Goal: Understand process/instructions: Learn about a topic

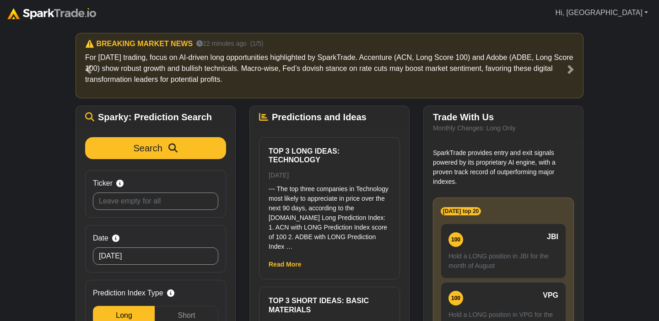
click at [644, 12] on link "Hi, [GEOGRAPHIC_DATA]" at bounding box center [601, 13] width 100 height 18
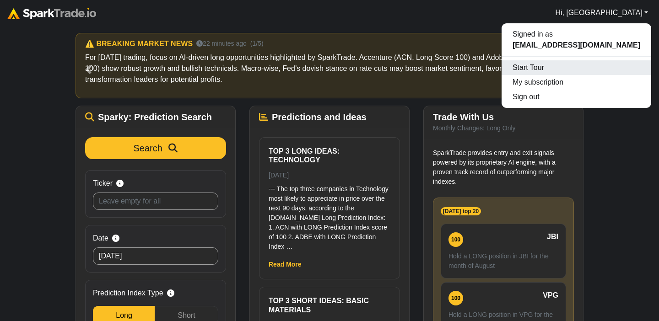
click at [568, 69] on div "Start Tour" at bounding box center [576, 67] width 150 height 15
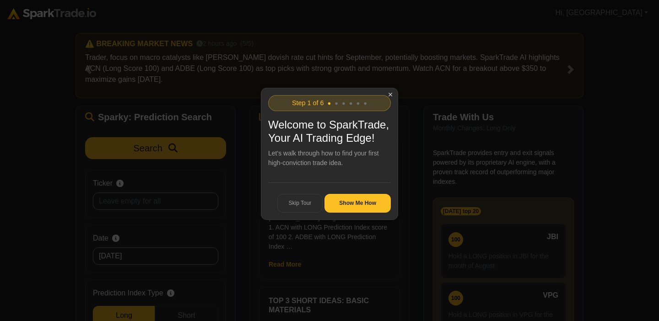
click at [337, 105] on span "●" at bounding box center [336, 103] width 4 height 7
click at [354, 213] on button "Show Me How" at bounding box center [357, 203] width 66 height 19
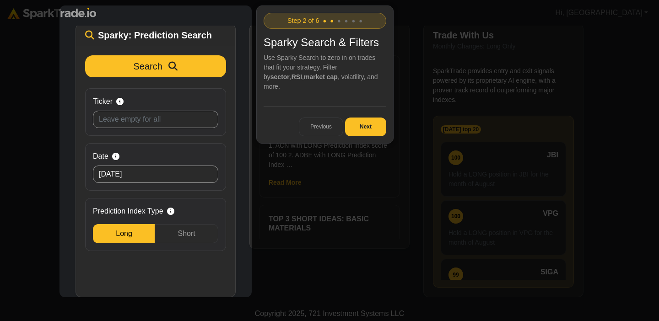
scroll to position [80, 0]
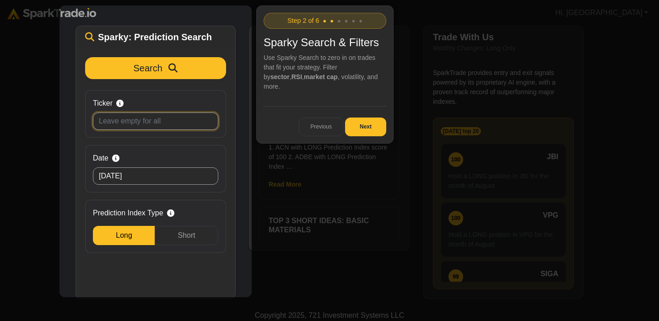
click at [202, 112] on input "Ticker Search by stock symbol. Leave blank to view all predicitons." at bounding box center [155, 120] width 125 height 17
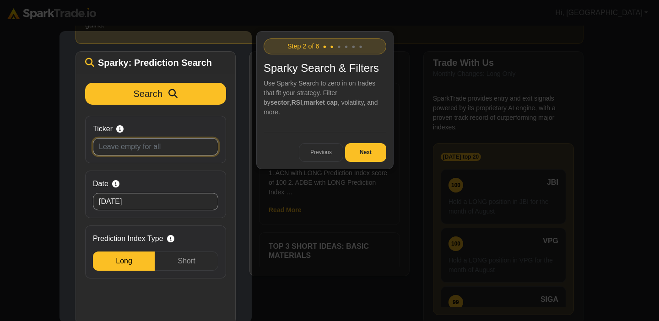
scroll to position [54, 0]
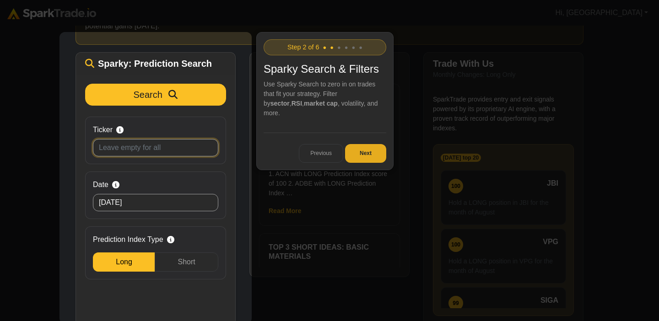
click at [365, 144] on button "Next" at bounding box center [365, 153] width 41 height 19
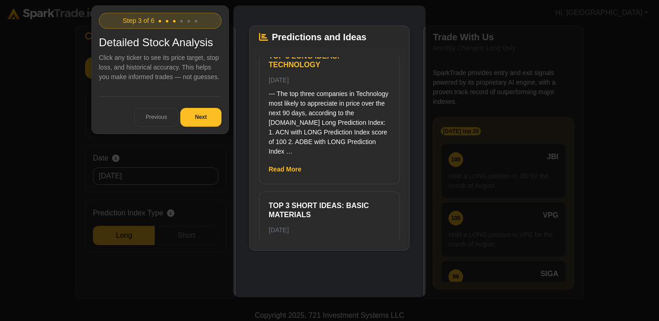
scroll to position [17, 0]
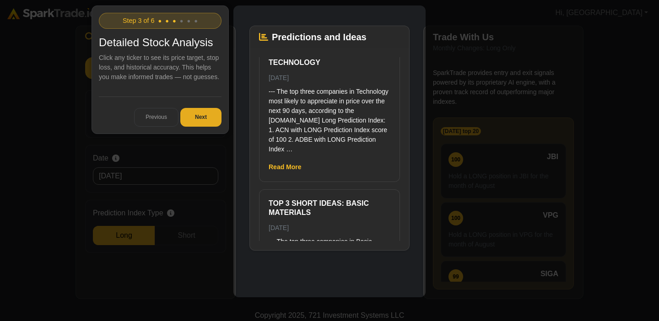
click at [214, 119] on button "Next" at bounding box center [200, 117] width 41 height 19
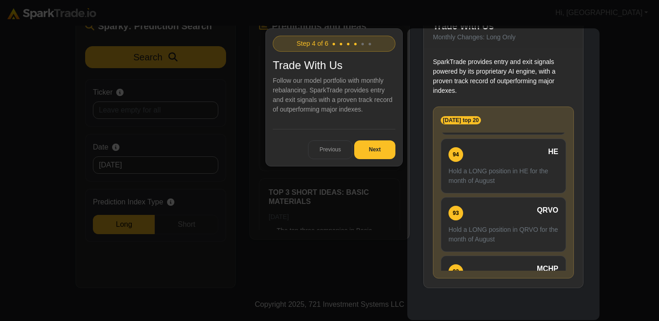
scroll to position [0, 0]
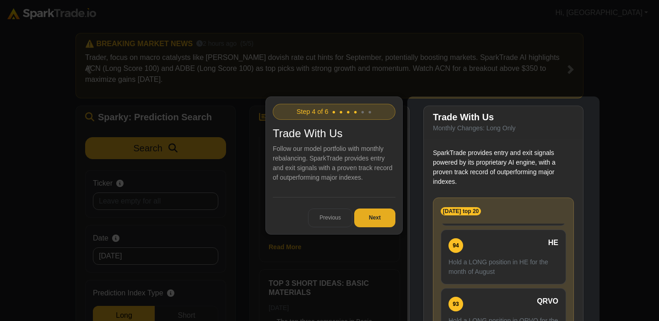
click at [374, 214] on button "Next" at bounding box center [374, 218] width 41 height 19
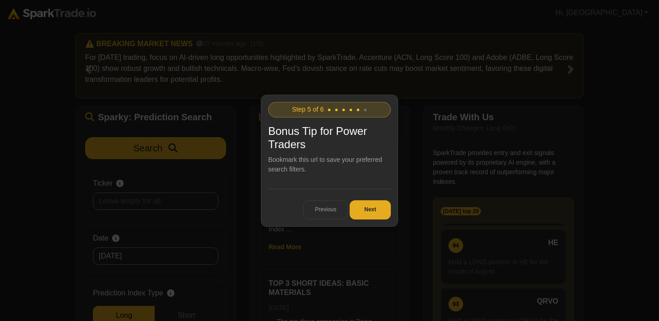
click at [369, 203] on button "Next" at bounding box center [369, 209] width 41 height 19
click at [369, 202] on button "Get Started" at bounding box center [361, 209] width 59 height 19
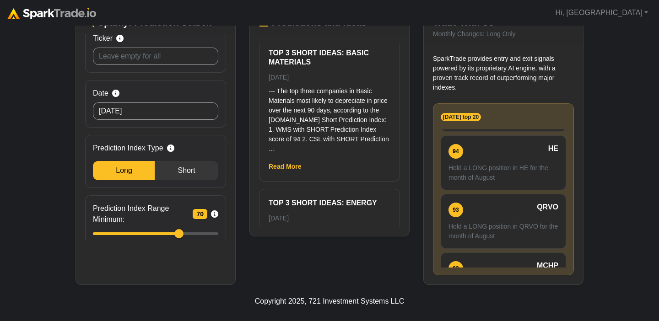
scroll to position [57, 0]
